Goal: Transaction & Acquisition: Purchase product/service

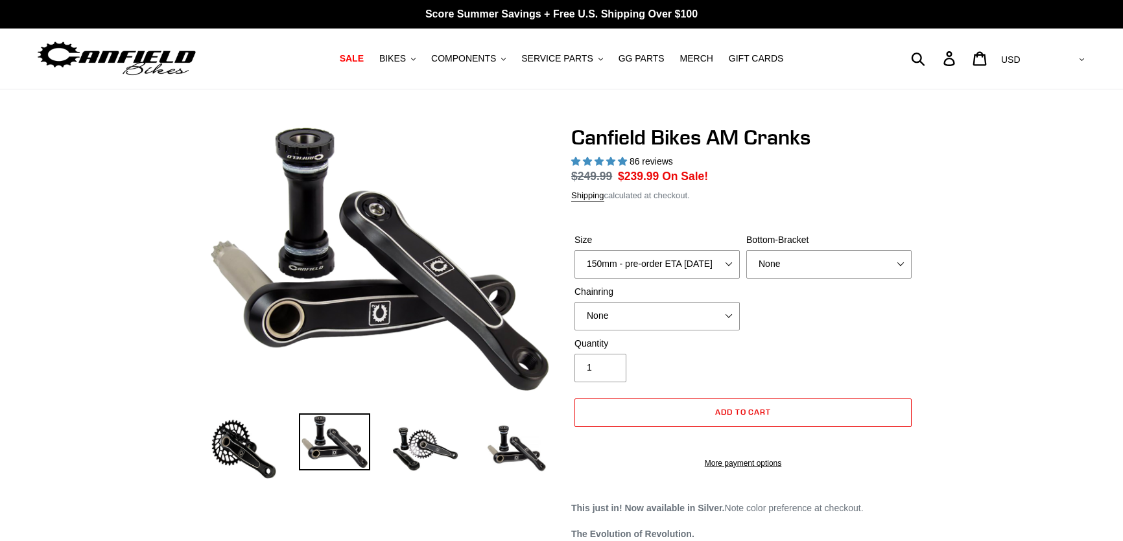
select select "highest-rating"
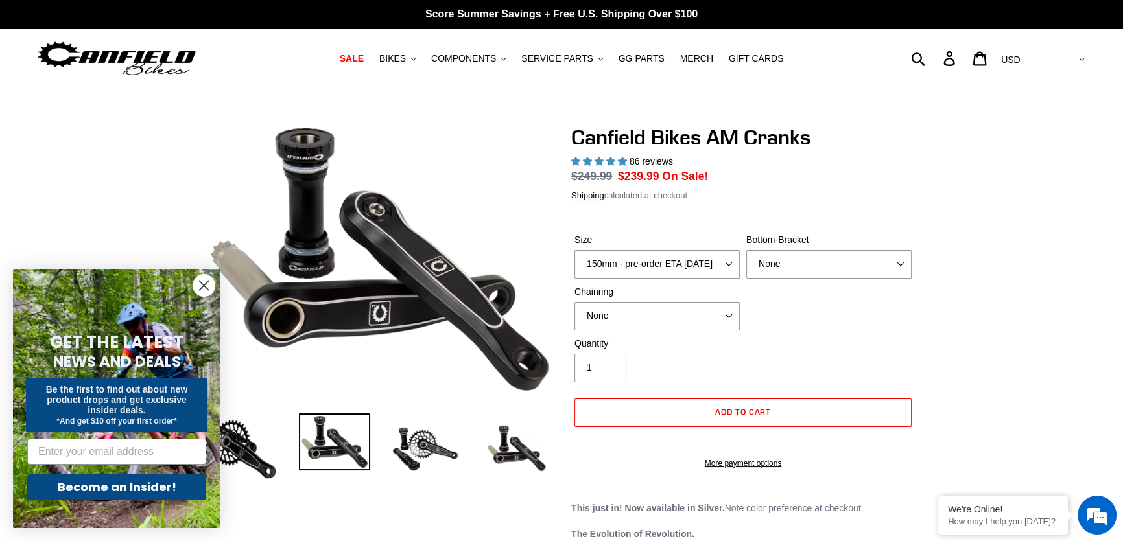
click at [798, 265] on select "None BSA Threaded 68/73mm Press Fit PF92" at bounding box center [828, 264] width 165 height 29
click at [732, 257] on div "Size 150mm - pre-order ETA 9/30/25 155mm - pre-order ETA 9/30/25 160mm - pre-or…" at bounding box center [657, 255] width 172 height 45
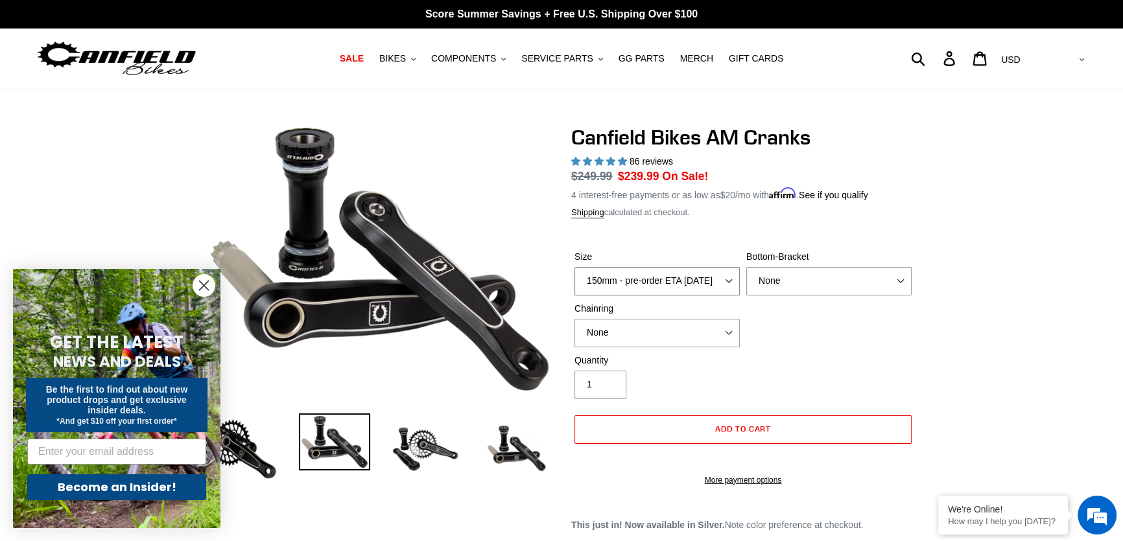
click at [736, 274] on select "150mm - pre-order ETA 9/30/25 155mm - pre-order ETA 9/30/25 160mm - pre-order E…" at bounding box center [656, 281] width 165 height 29
click at [493, 64] on span "COMPONENTS" at bounding box center [463, 58] width 65 height 11
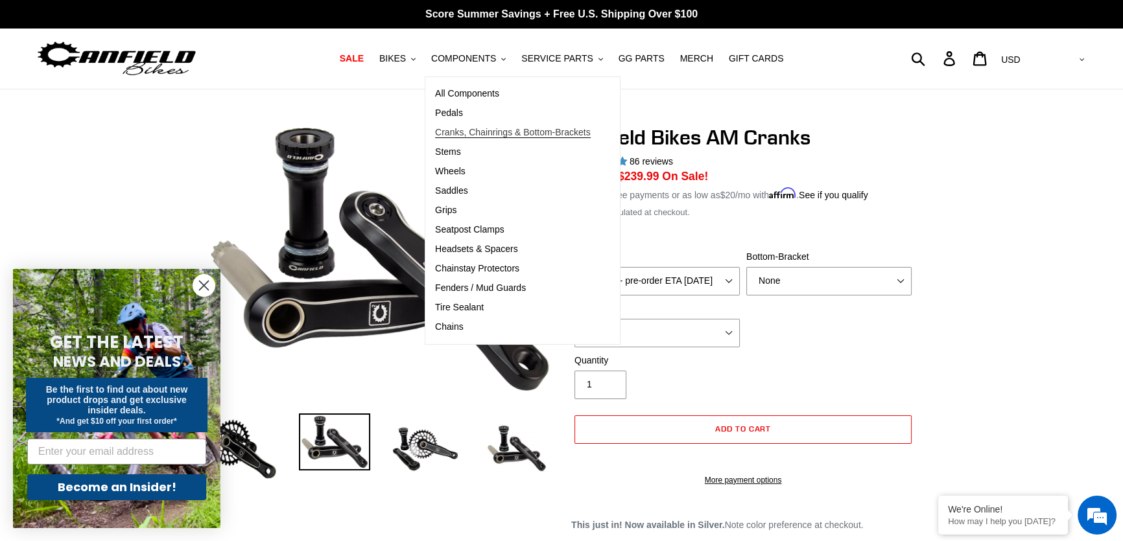
click at [498, 134] on span "Cranks, Chainrings & Bottom-Brackets" at bounding box center [513, 132] width 156 height 11
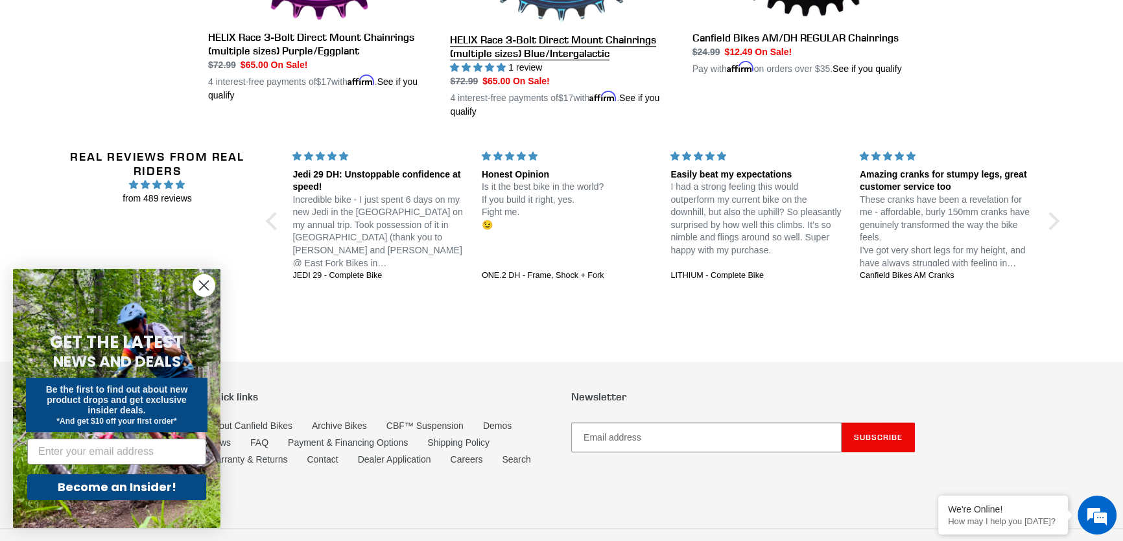
scroll to position [1289, 0]
